Goal: Navigation & Orientation: Find specific page/section

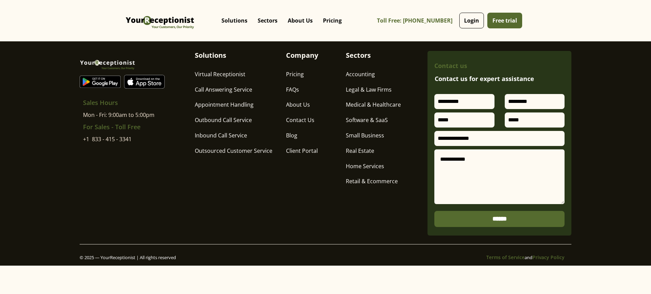
click at [342, 43] on div "Sales Hours: [DATE] - [DATE]: 9:00am to 5:00pm Sales Phone: [PHONE_NUMBER] Sale…" at bounding box center [325, 144] width 651 height 244
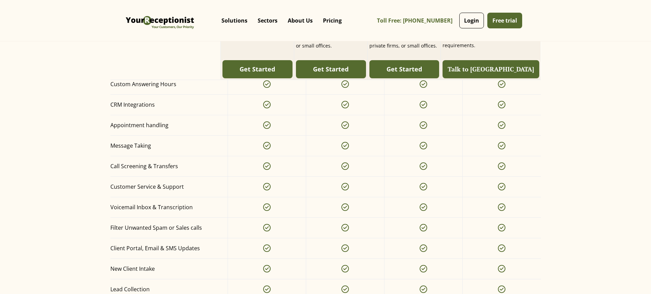
scroll to position [1348, 0]
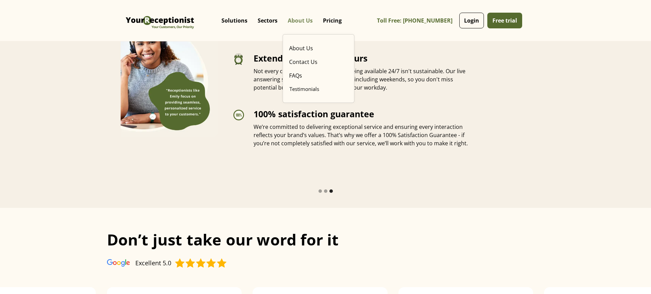
click at [288, 21] on p "About Us" at bounding box center [300, 20] width 25 height 7
click at [290, 35] on nav "About Us Contact Us FAQs Testimonials" at bounding box center [319, 68] width 72 height 69
click at [290, 45] on link "About Us" at bounding box center [318, 48] width 64 height 14
